Goal: Task Accomplishment & Management: Manage account settings

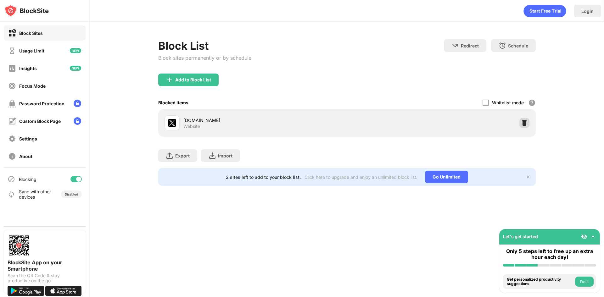
click at [522, 122] on img at bounding box center [524, 123] width 6 height 6
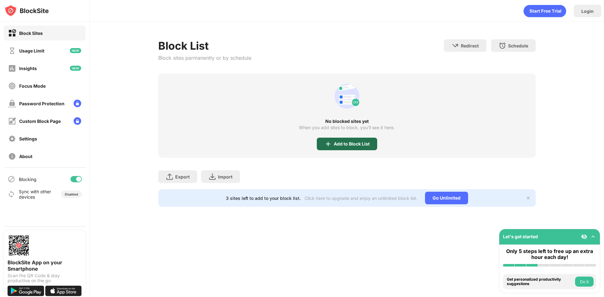
click at [360, 138] on div "Add to Block List" at bounding box center [347, 144] width 60 height 13
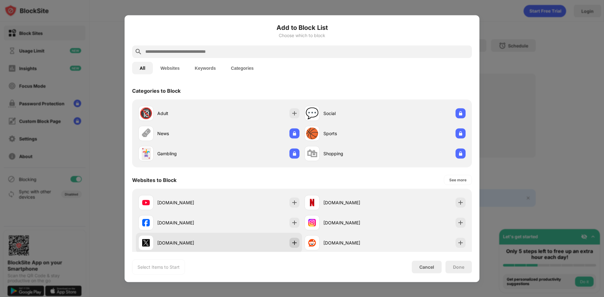
click at [289, 239] on div at bounding box center [294, 243] width 10 height 10
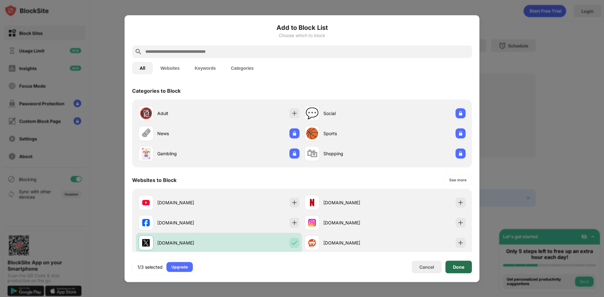
click at [457, 267] on div "Done" at bounding box center [458, 266] width 11 height 5
